Goal: Learn about a topic: Learn about a topic

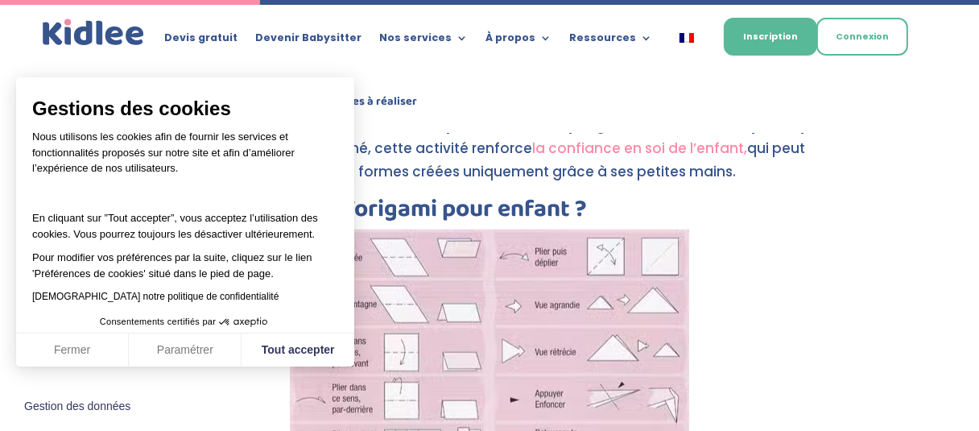
scroll to position [1996, 0]
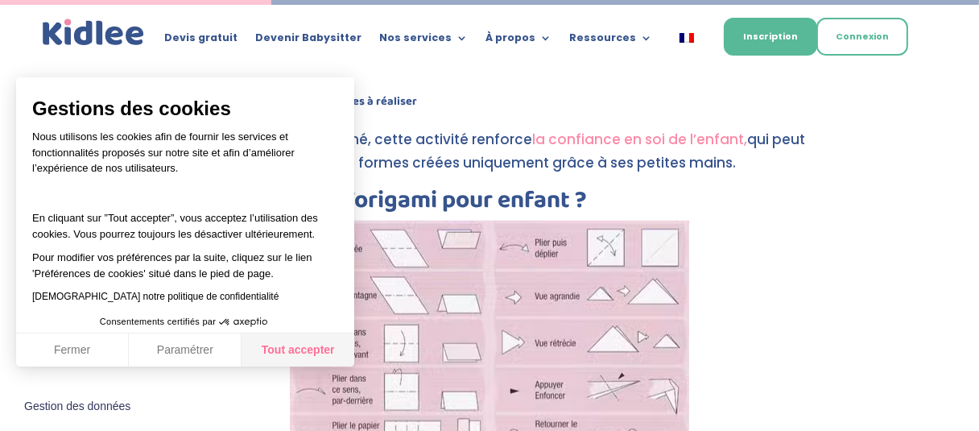
click at [308, 352] on button "Tout accepter" at bounding box center [297, 350] width 113 height 34
checkbox input "true"
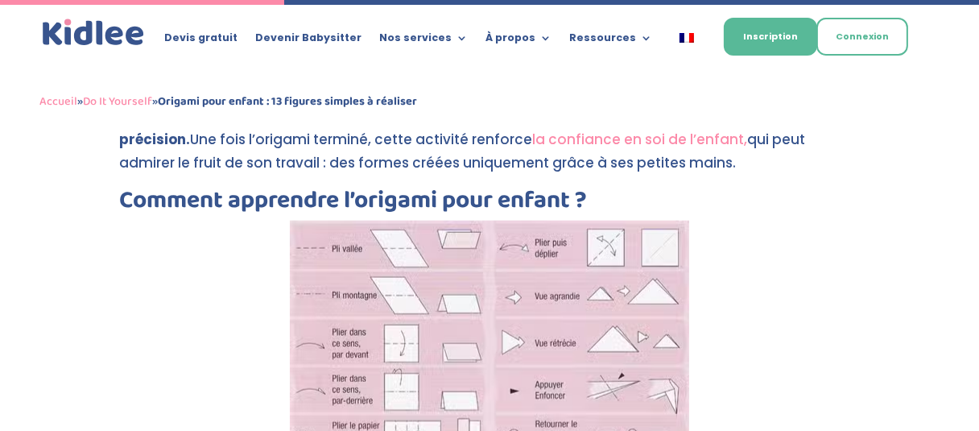
scroll to position [2089, 0]
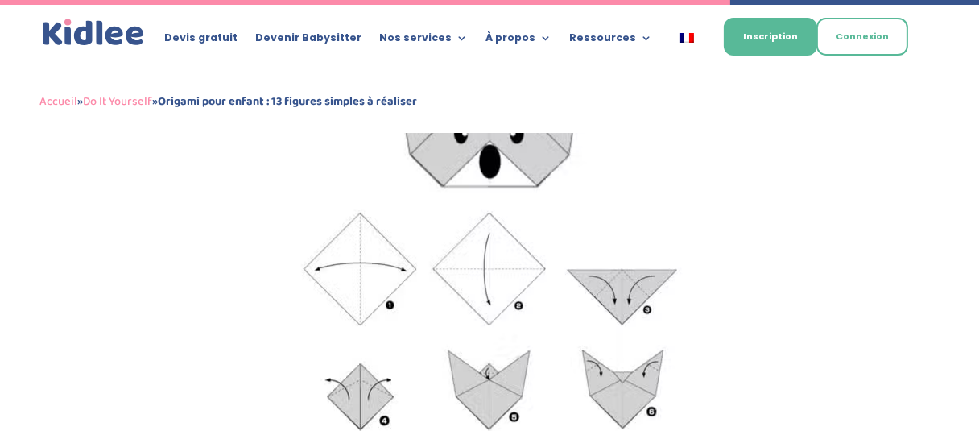
scroll to position [5393, 0]
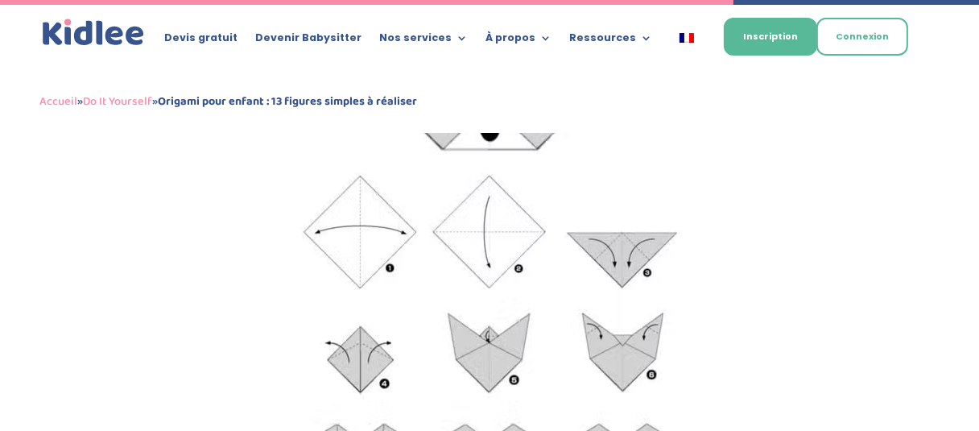
click at [550, 283] on img at bounding box center [489, 271] width 454 height 518
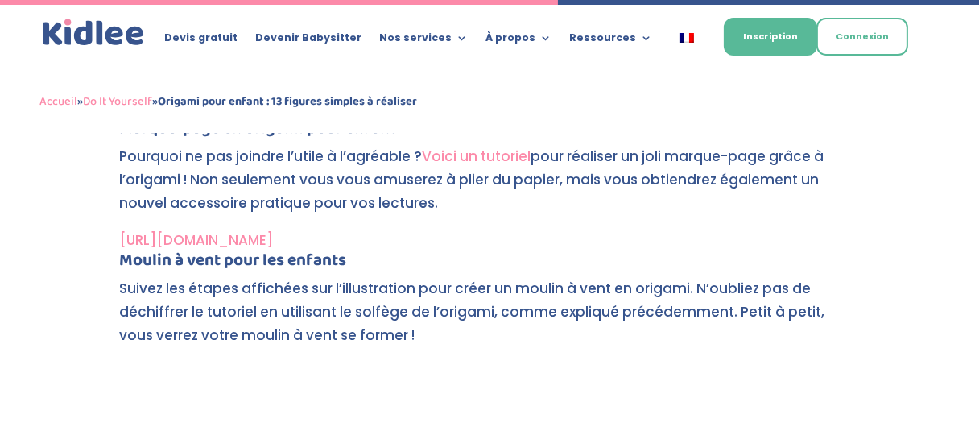
scroll to position [4120, 0]
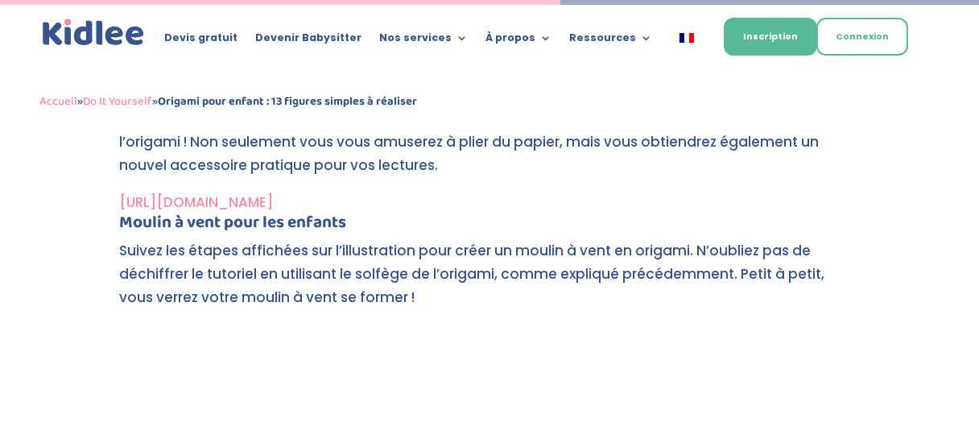
click at [573, 251] on p "Suivez les étapes affichées sur l’illustration pour créer un moulin à vent en o…" at bounding box center [489, 281] width 740 height 84
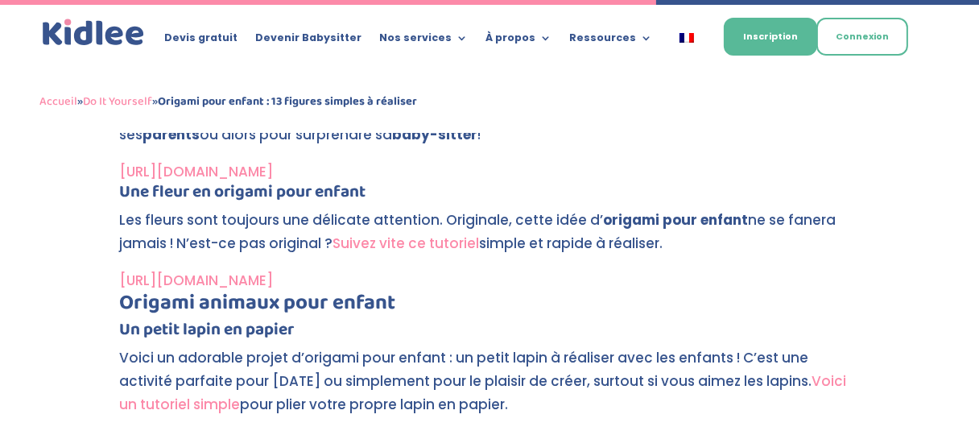
scroll to position [4830, 0]
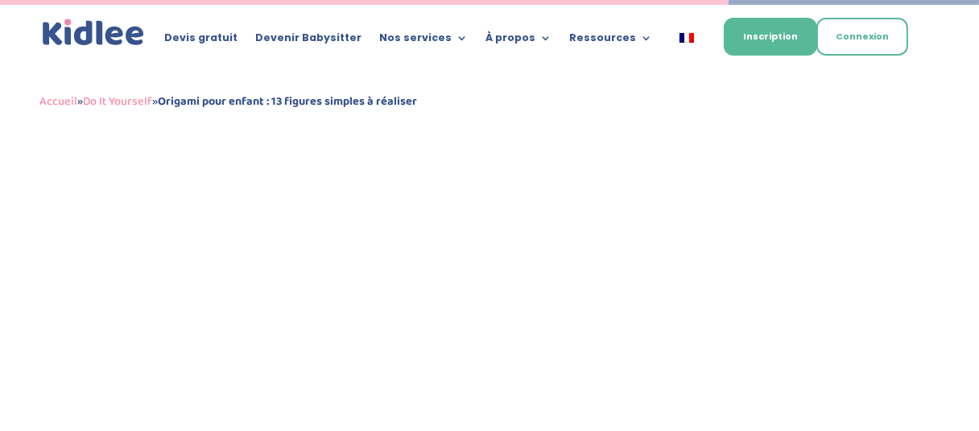
scroll to position [5327, 0]
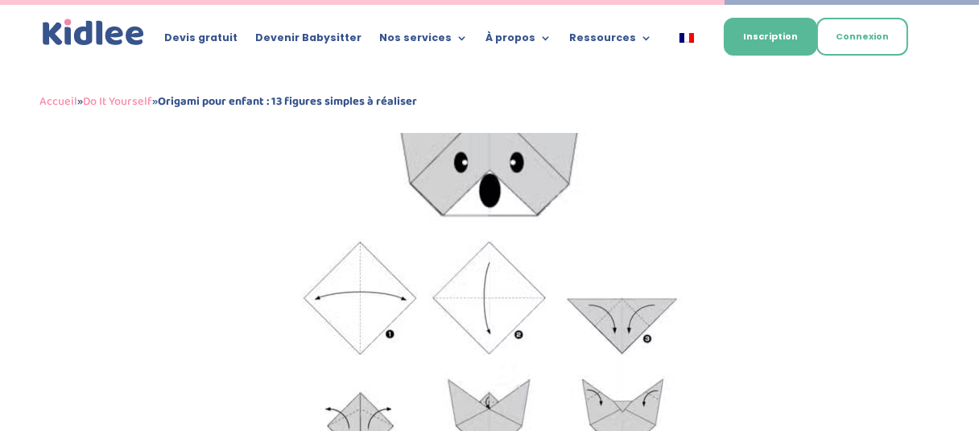
click at [654, 334] on img at bounding box center [489, 337] width 454 height 518
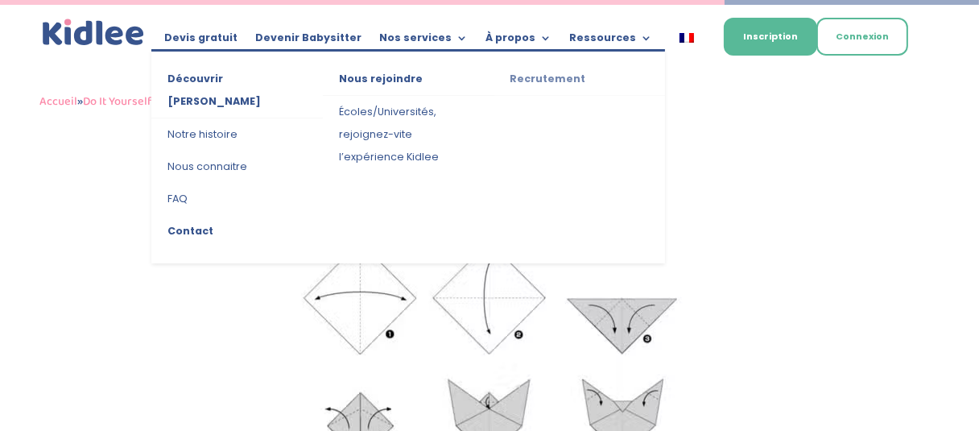
click at [557, 81] on link "Recrutement" at bounding box center [579, 82] width 171 height 28
